Goal: Download file/media

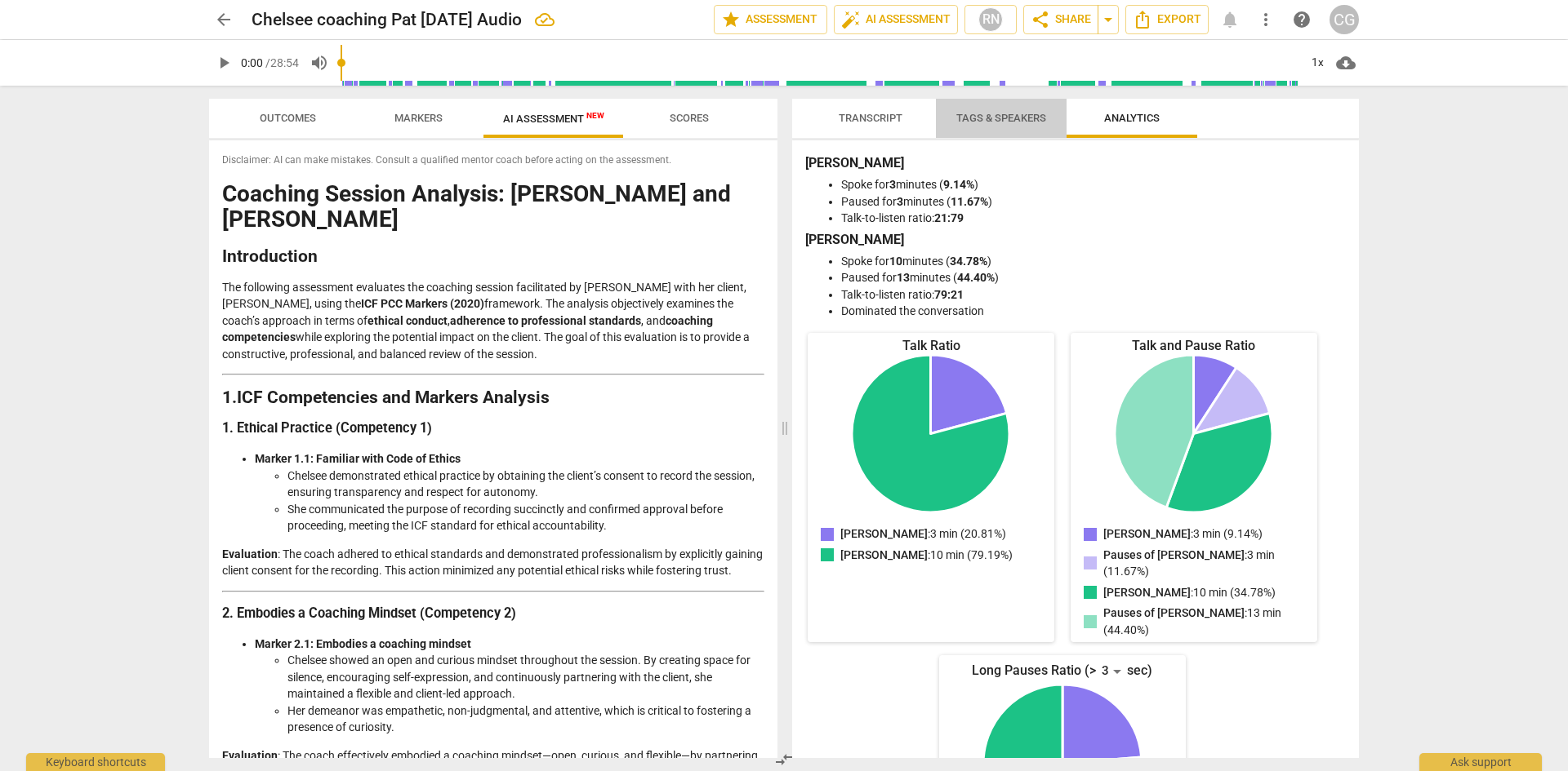
click at [1004, 125] on span "Tags & Speakers" at bounding box center [1000, 119] width 129 height 22
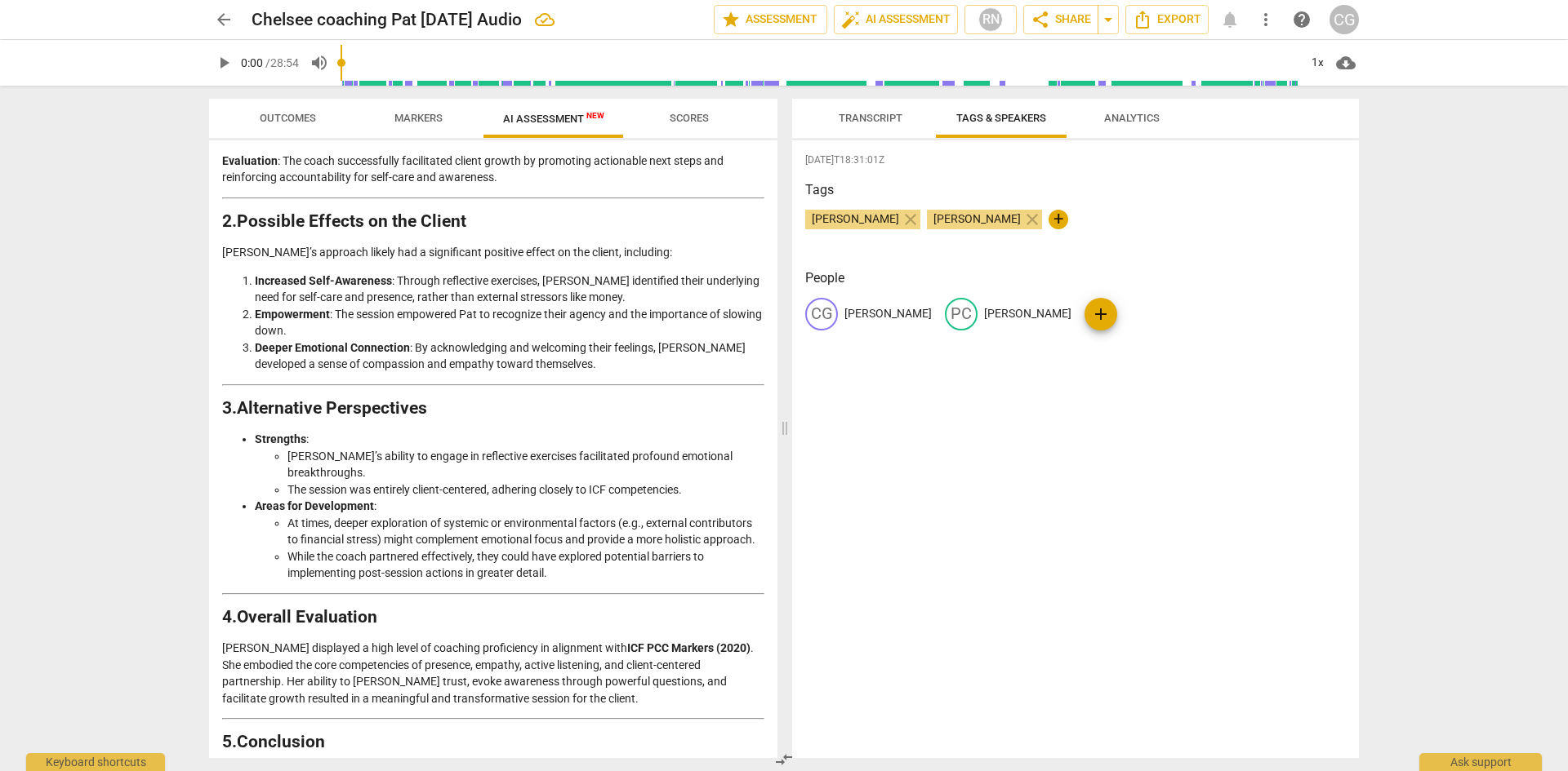
scroll to position [2277, 0]
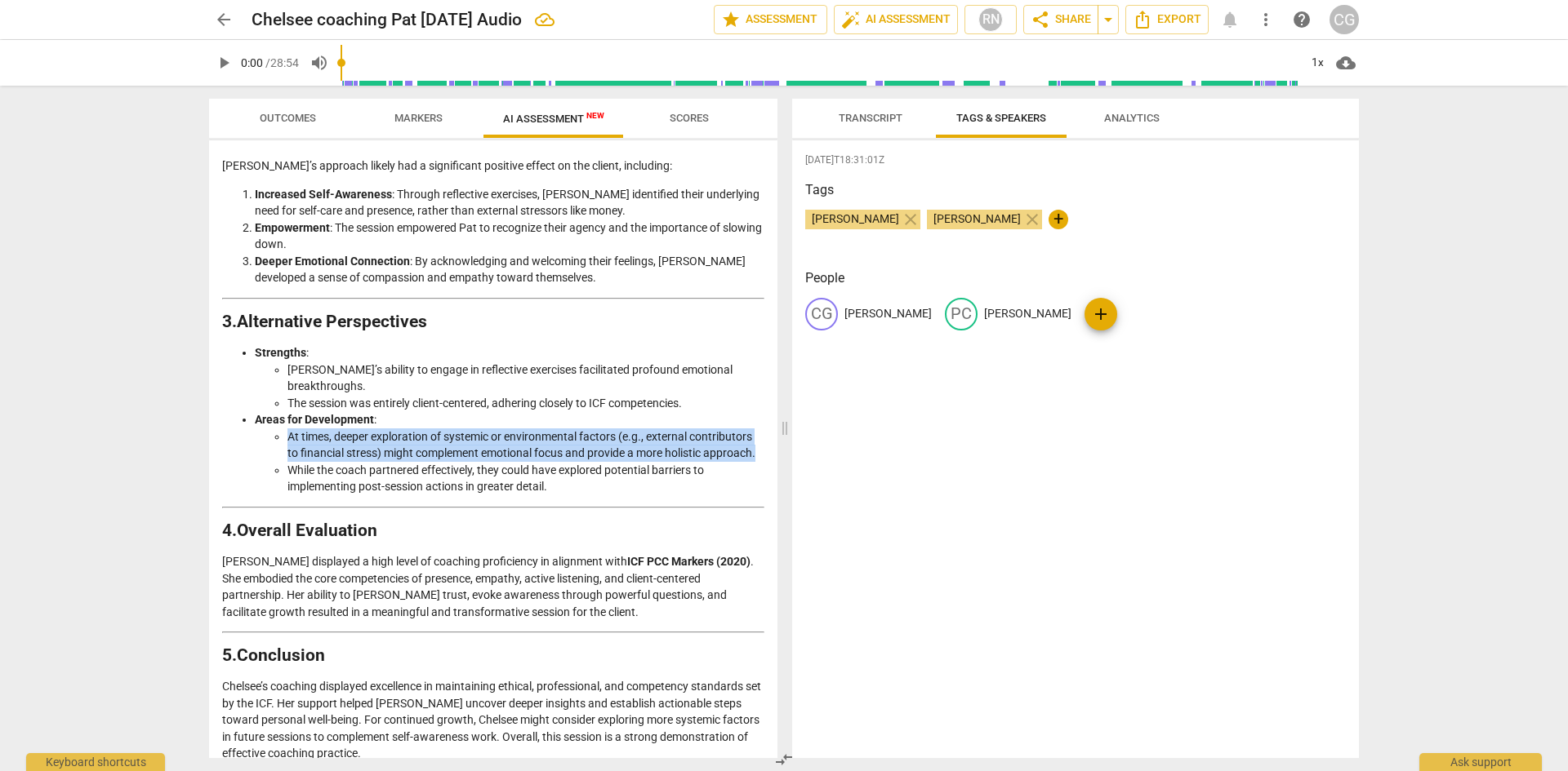
drag, startPoint x: 288, startPoint y: 399, endPoint x: 367, endPoint y: 435, distance: 86.8
click at [367, 435] on li "At times, deeper exploration of systemic or environmental factors (e.g., extern…" at bounding box center [526, 446] width 477 height 34
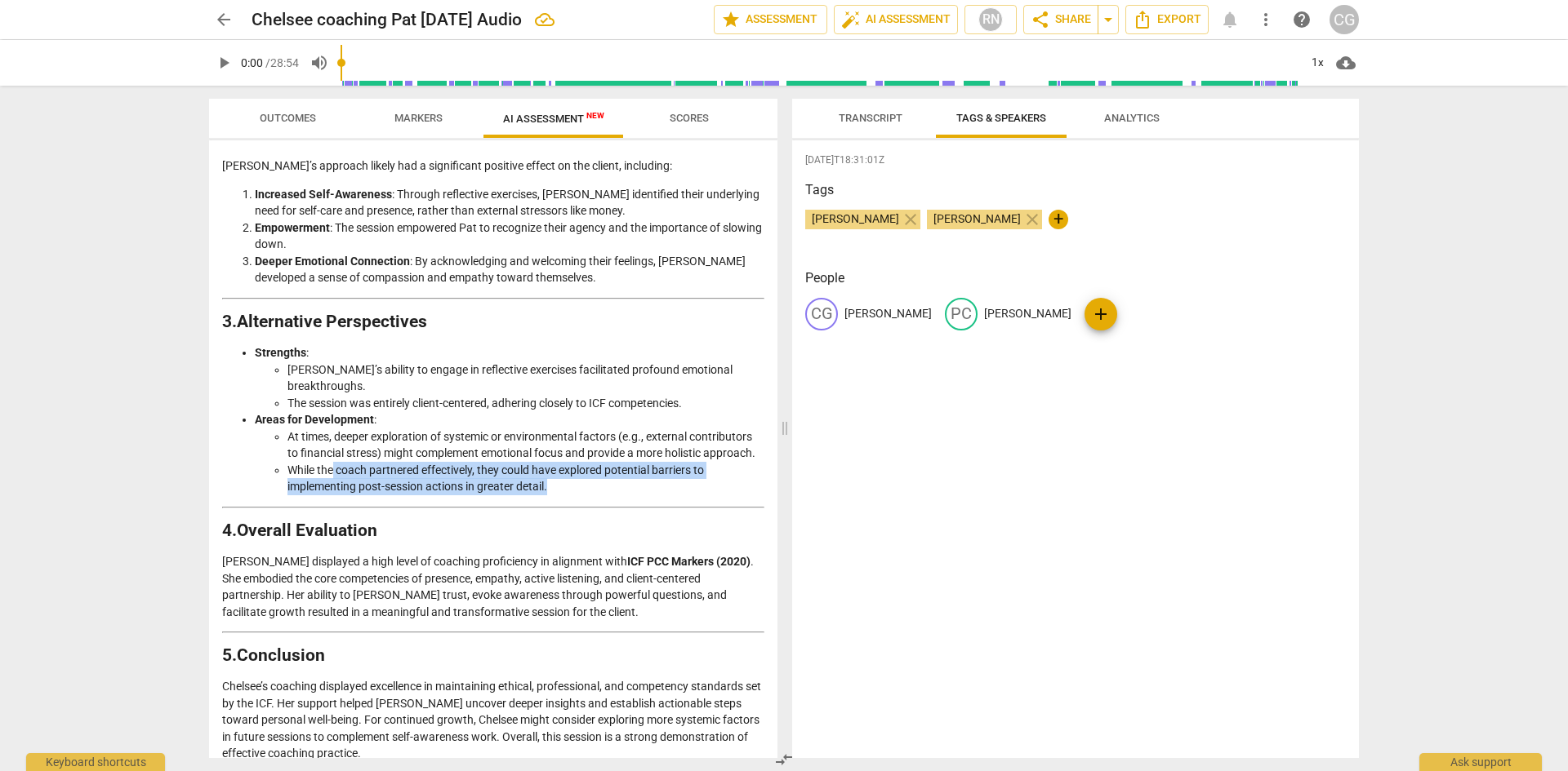
drag, startPoint x: 335, startPoint y: 455, endPoint x: 588, endPoint y: 473, distance: 253.6
click at [588, 473] on li "While the coach partnered effectively, they could have explored potential barri…" at bounding box center [526, 478] width 477 height 34
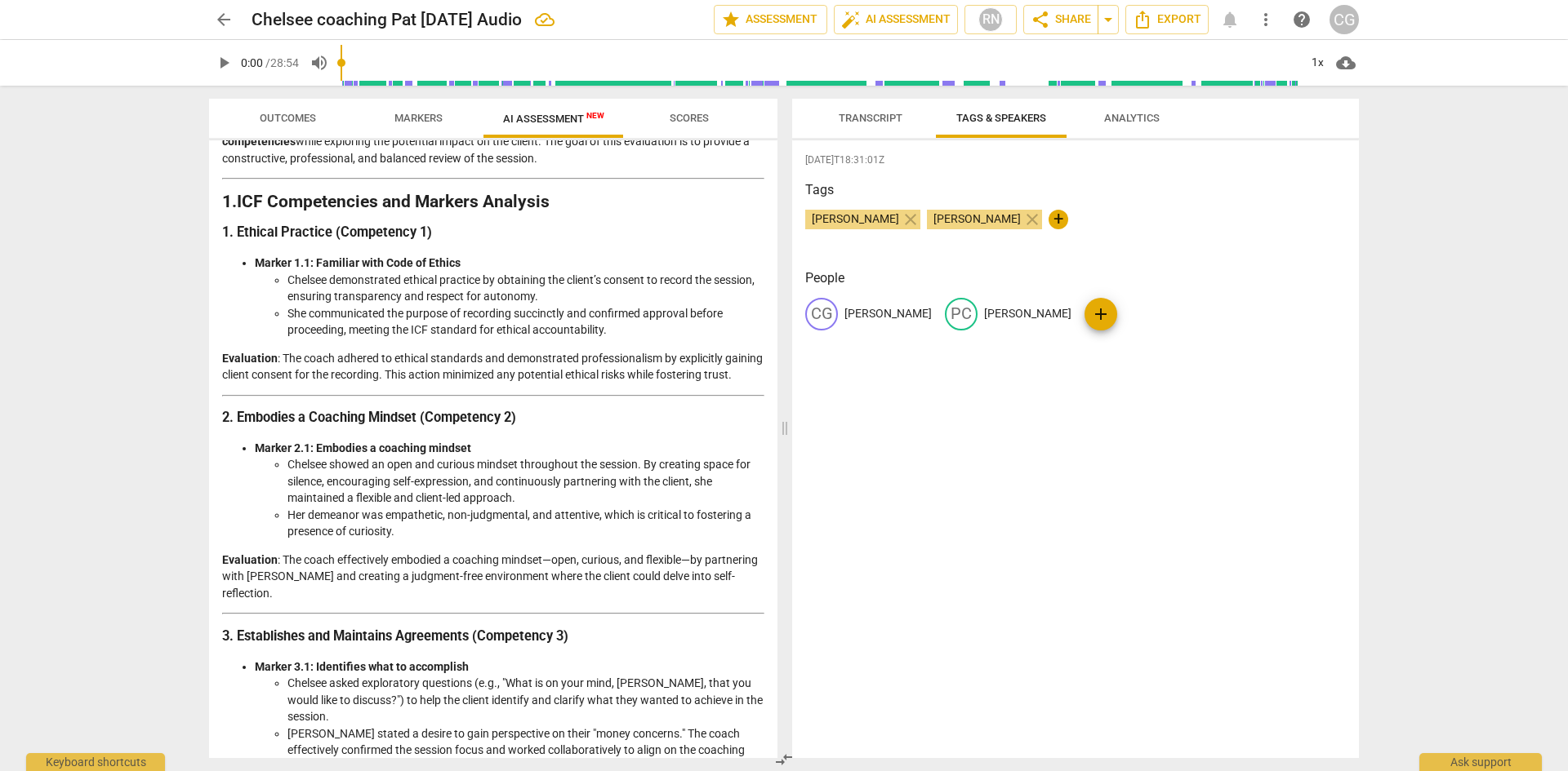
scroll to position [0, 0]
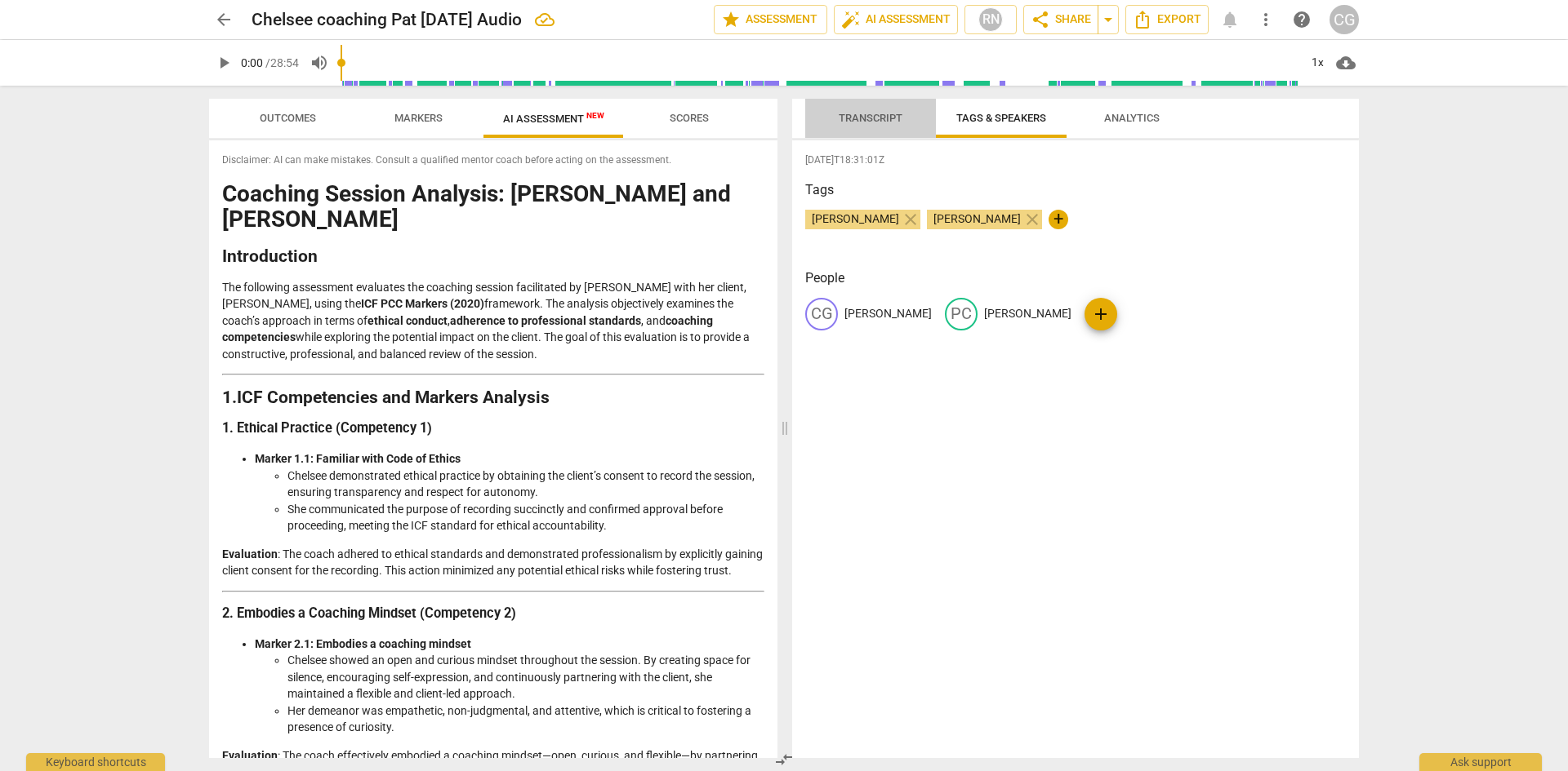
click at [891, 116] on span "Transcript" at bounding box center [871, 118] width 64 height 13
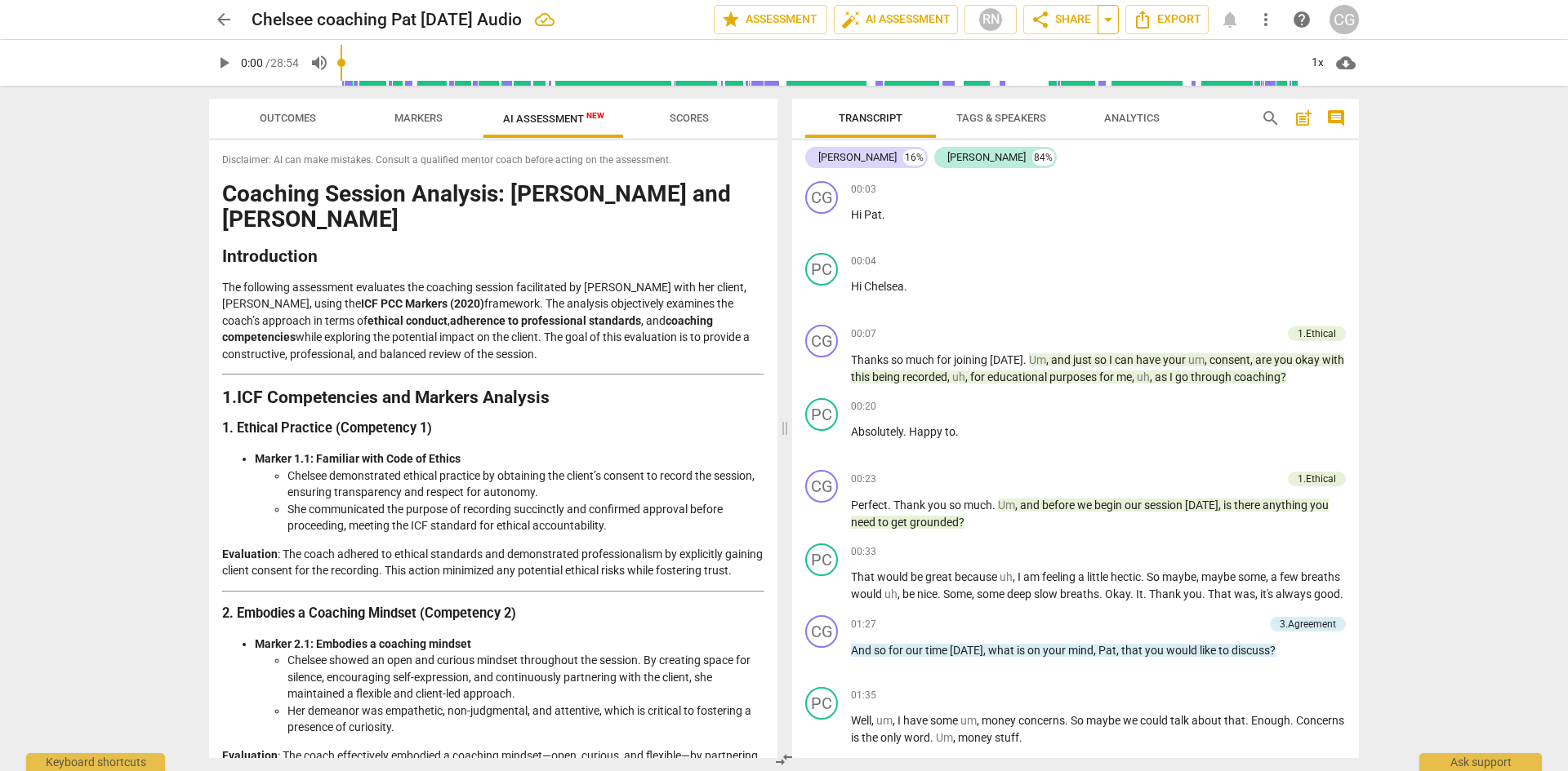
click at [1114, 17] on span "arrow_drop_down" at bounding box center [1108, 19] width 19 height 19
click at [1073, 18] on span "share Share" at bounding box center [1061, 19] width 61 height 19
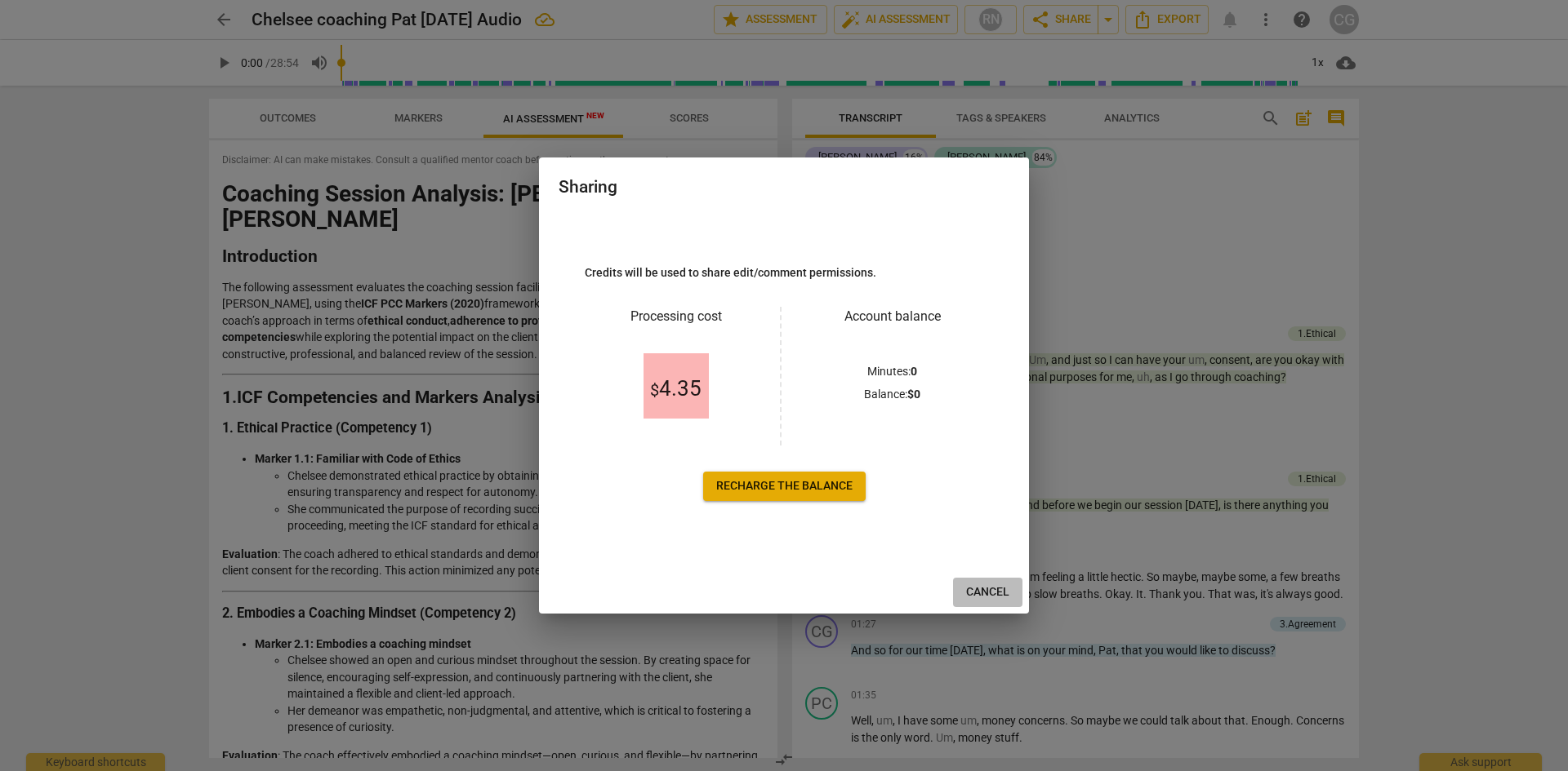
click at [980, 588] on span "Cancel" at bounding box center [987, 592] width 43 height 16
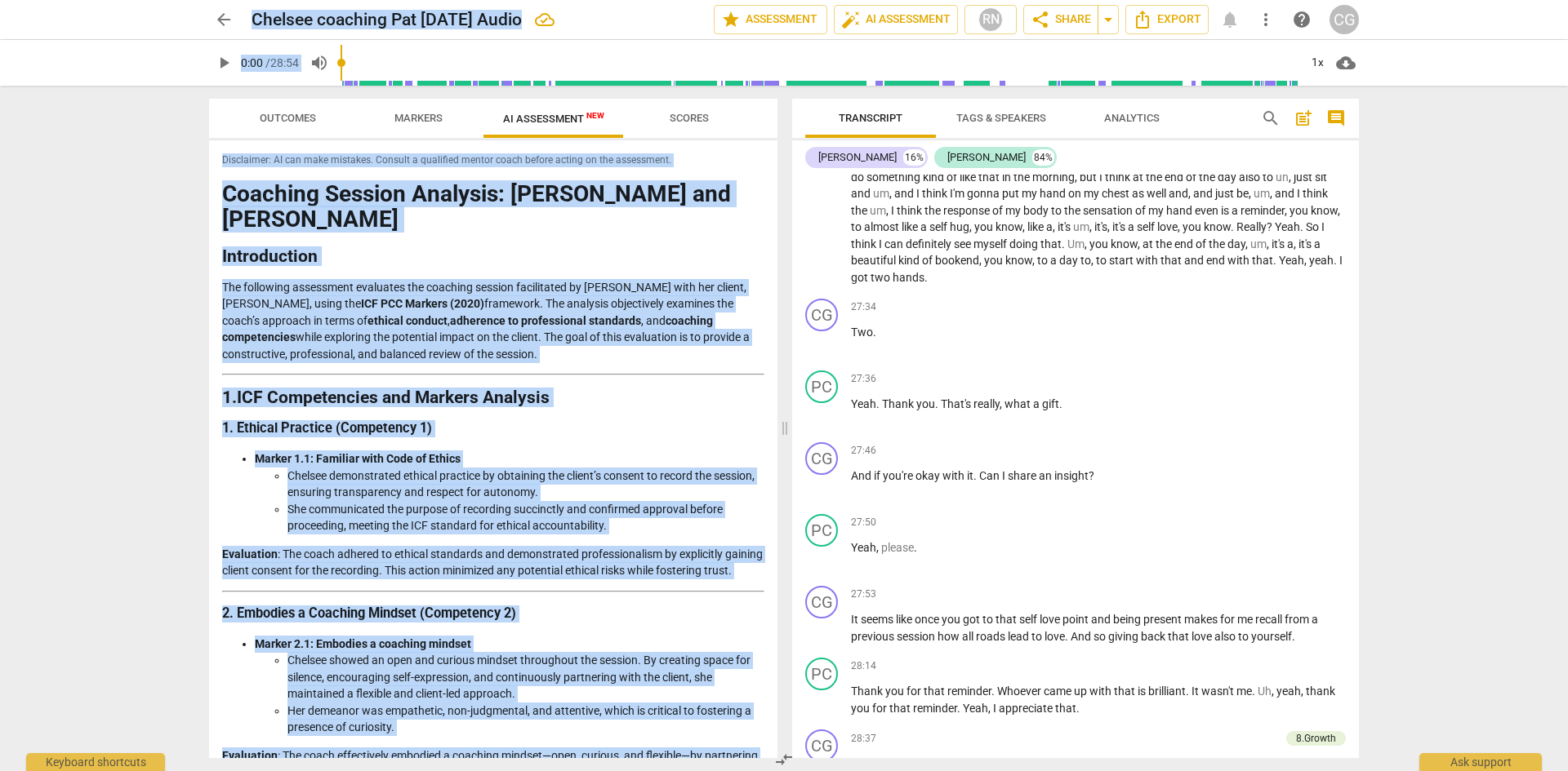
scroll to position [4332, 0]
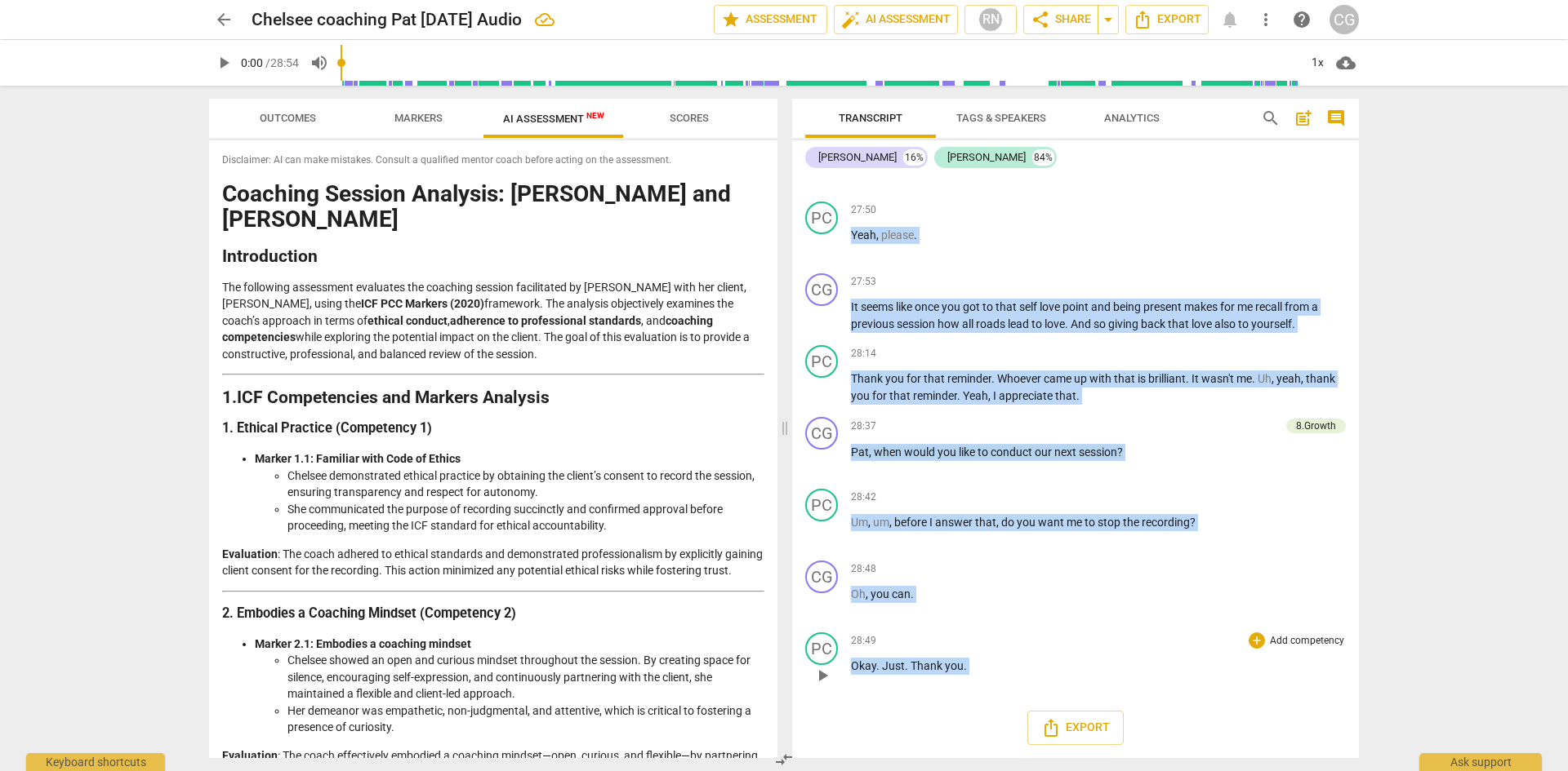
drag, startPoint x: 793, startPoint y: 174, endPoint x: 1204, endPoint y: 685, distance: 655.8
click at [1204, 685] on div "[PERSON_NAME] 16% [PERSON_NAME] 84% CG play_arrow pause 00:03 + Add competency …" at bounding box center [1076, 449] width 567 height 618
click at [1073, 724] on span "Export" at bounding box center [1076, 727] width 69 height 19
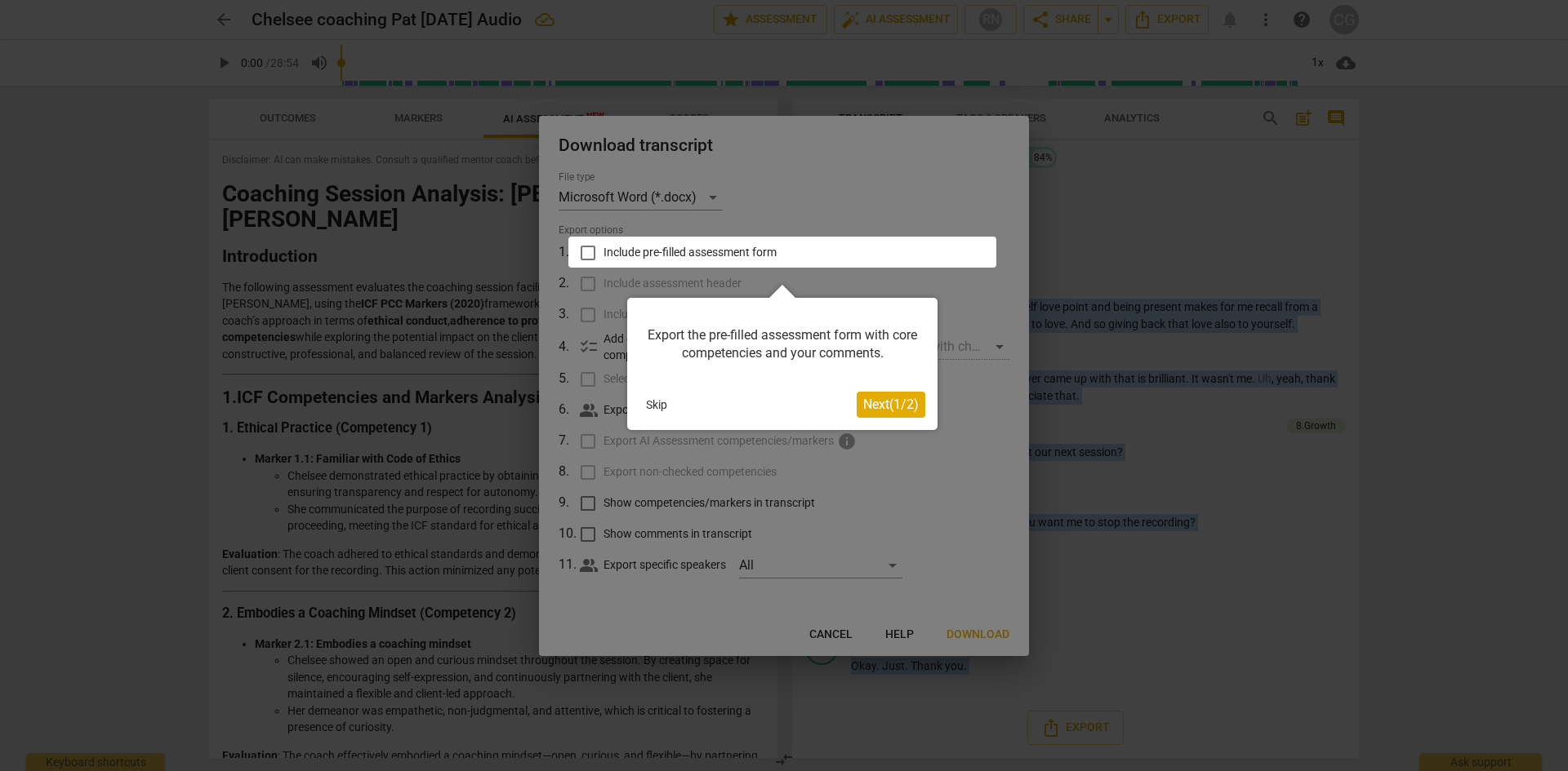
click at [664, 404] on button "Skip" at bounding box center [656, 404] width 34 height 24
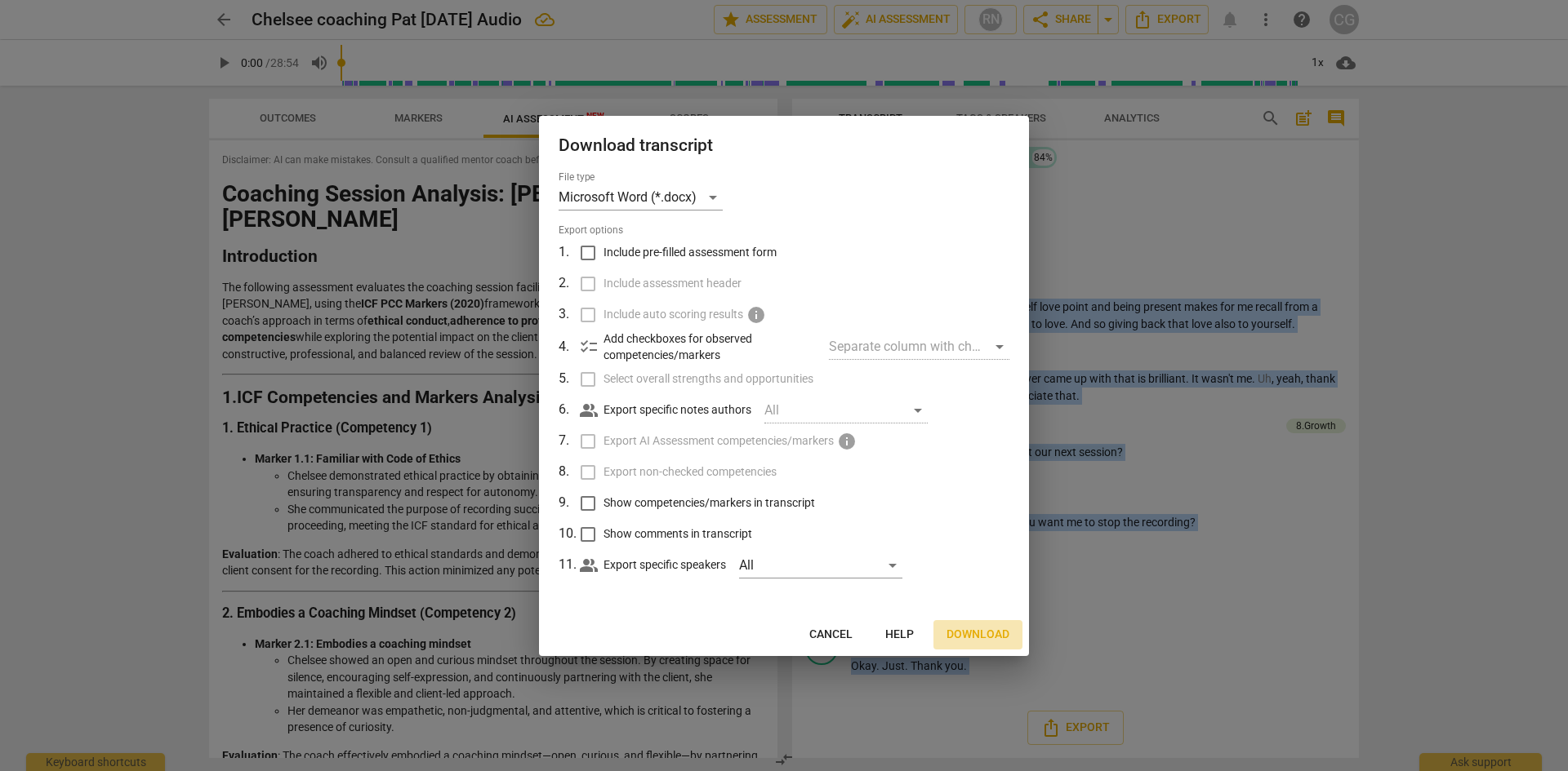
click at [965, 633] on span "Download" at bounding box center [977, 634] width 63 height 16
